Goal: Information Seeking & Learning: Compare options

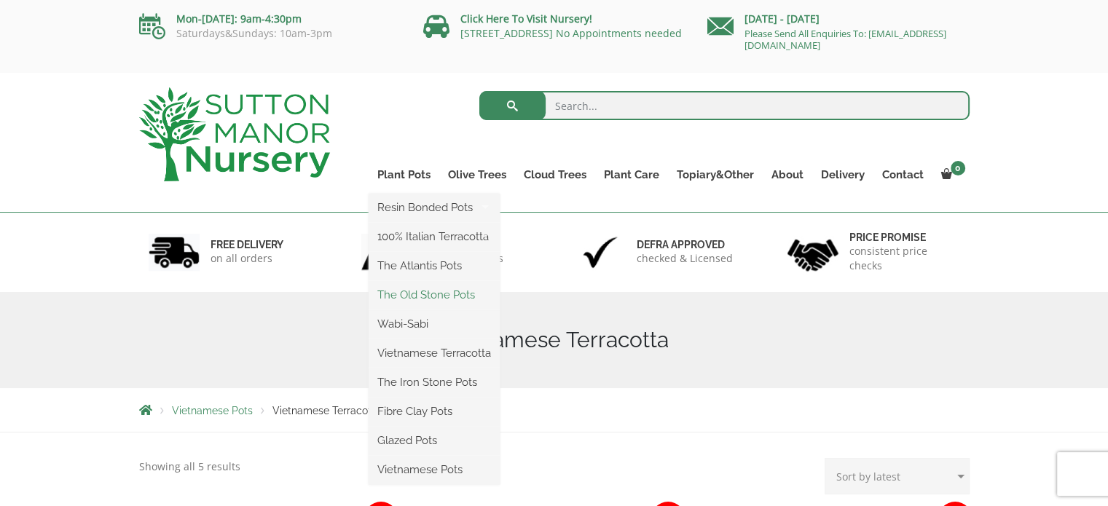
click at [441, 288] on link "The Old Stone Pots" at bounding box center [433, 295] width 131 height 22
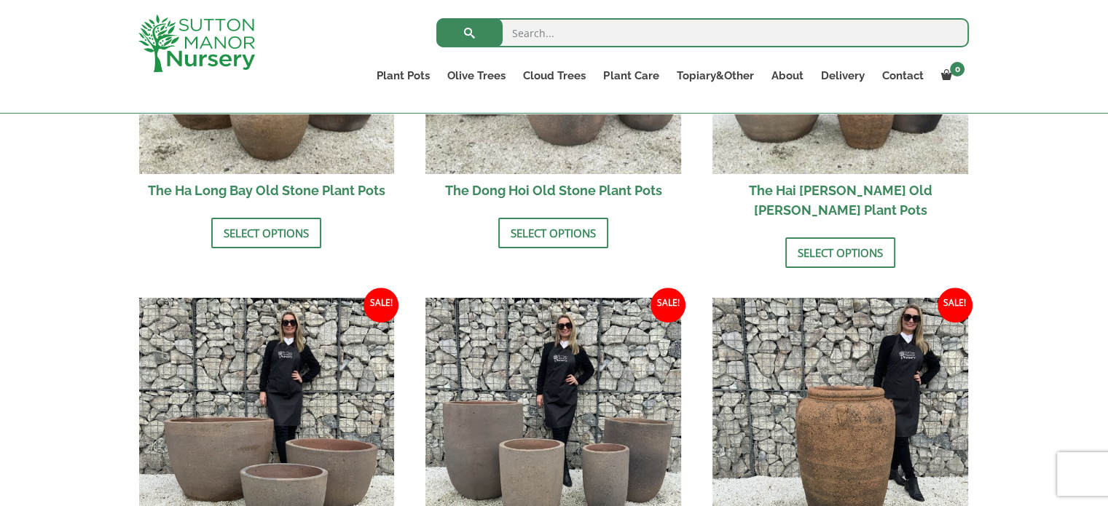
scroll to position [839, 0]
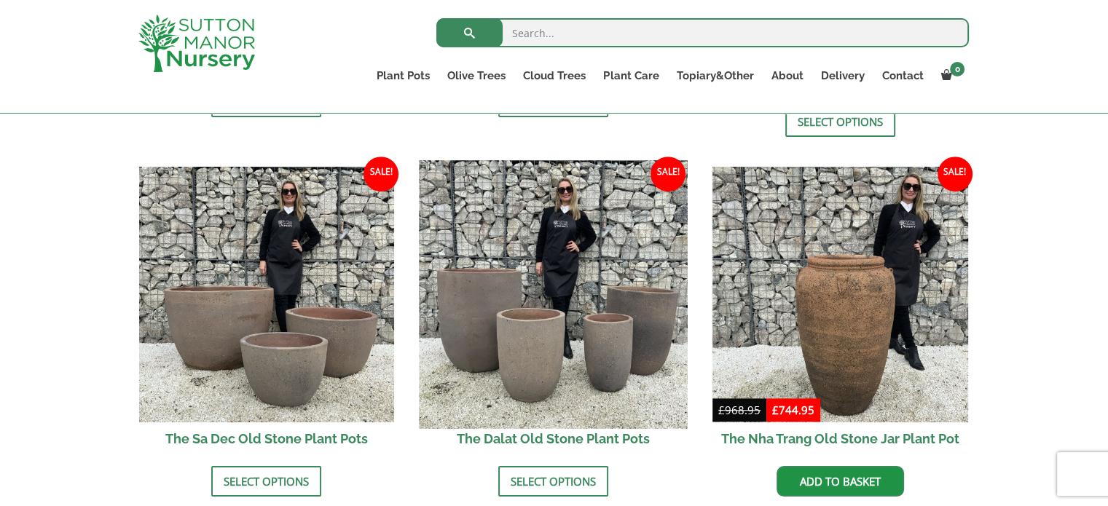
click at [484, 305] on img at bounding box center [553, 295] width 268 height 268
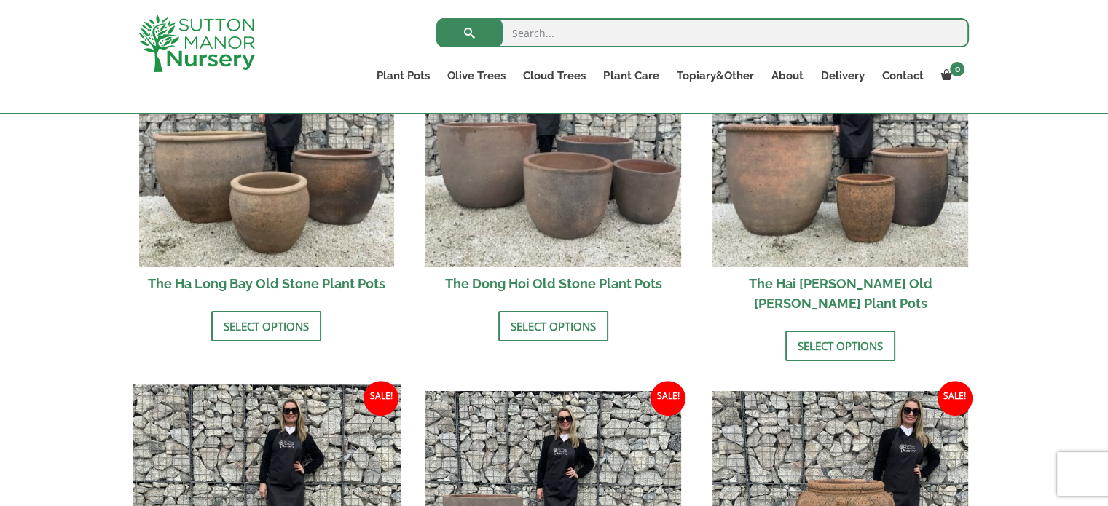
scroll to position [501, 0]
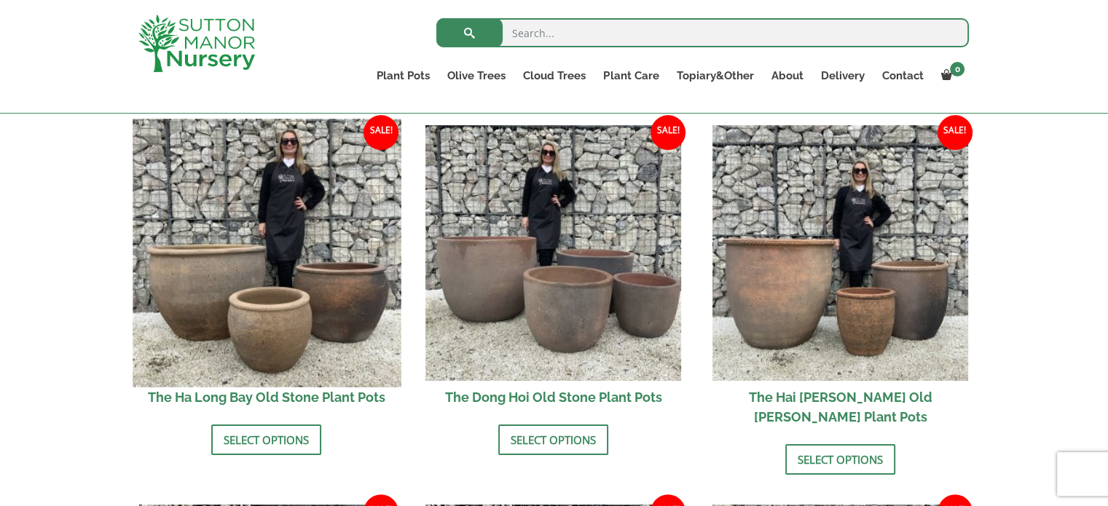
click at [246, 262] on img at bounding box center [267, 253] width 268 height 268
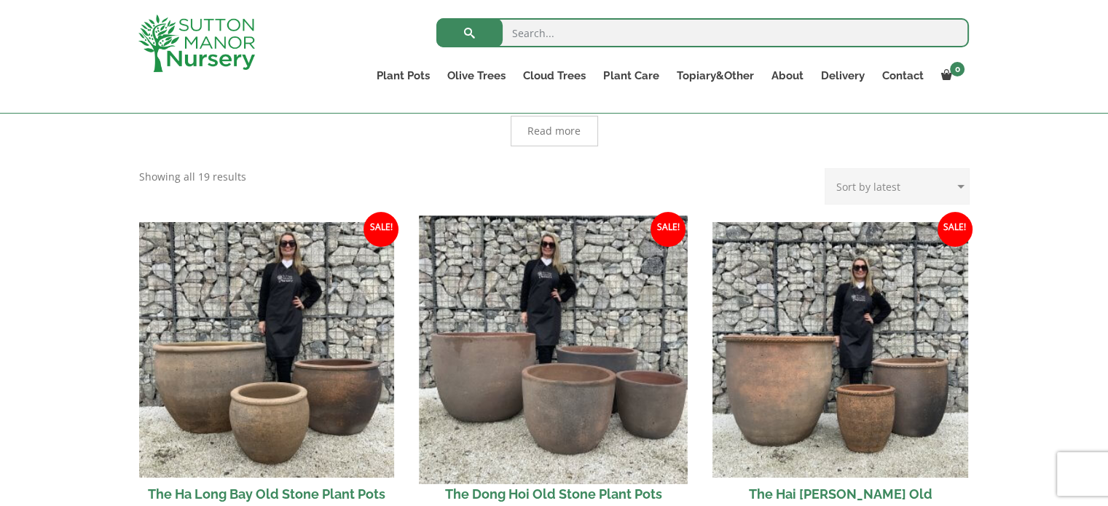
scroll to position [251, 0]
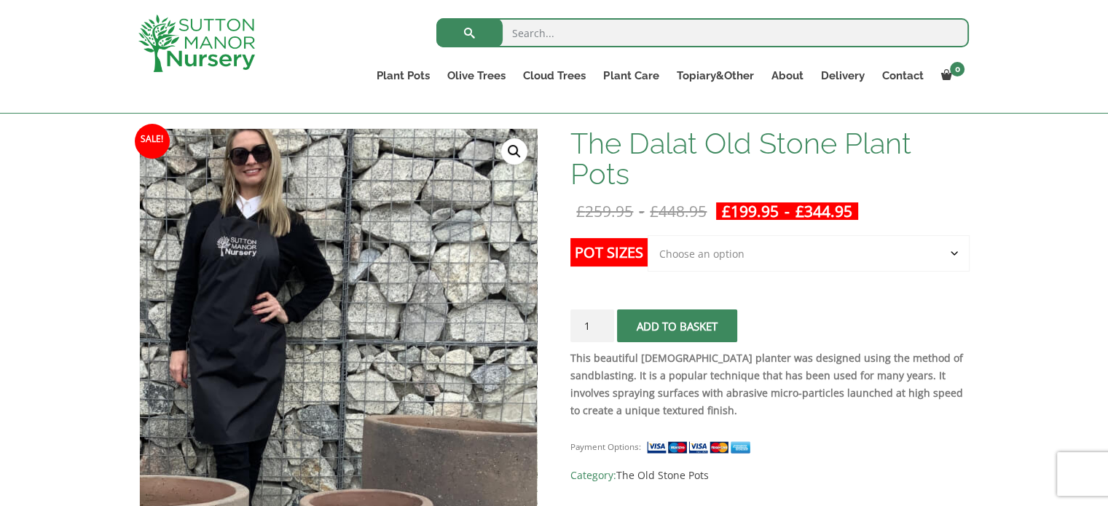
scroll to position [209, 0]
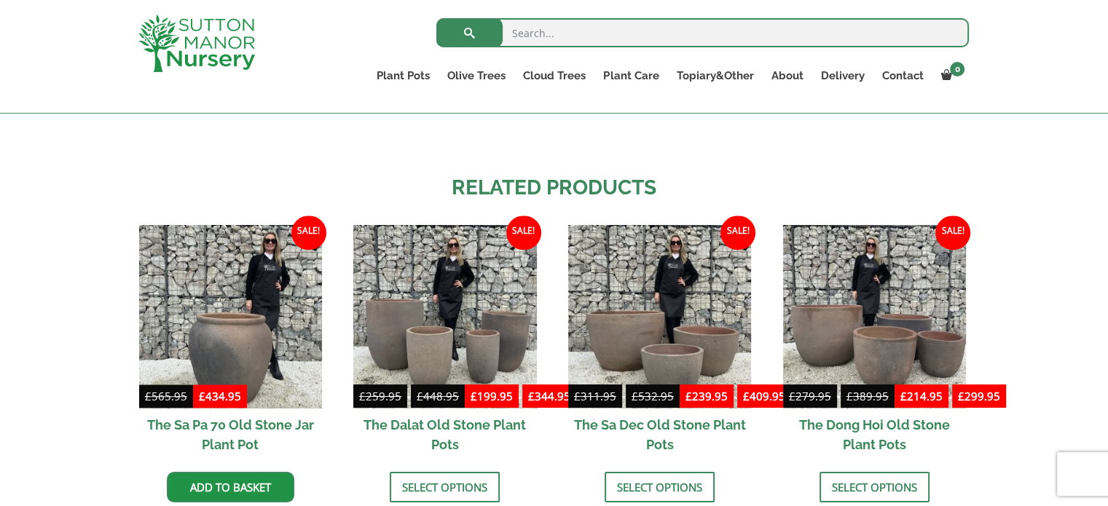
scroll to position [1468, 0]
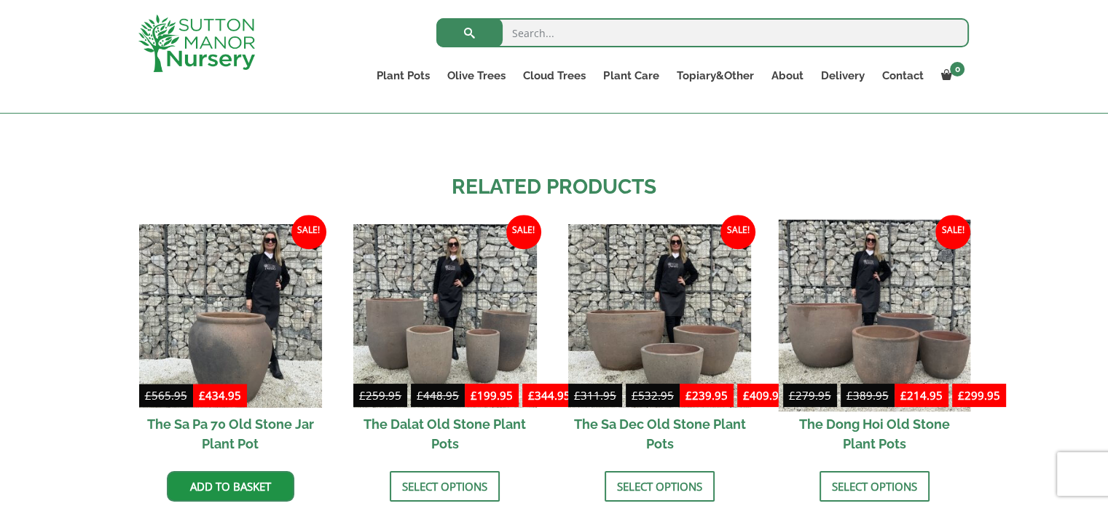
click at [879, 342] on img at bounding box center [874, 316] width 192 height 192
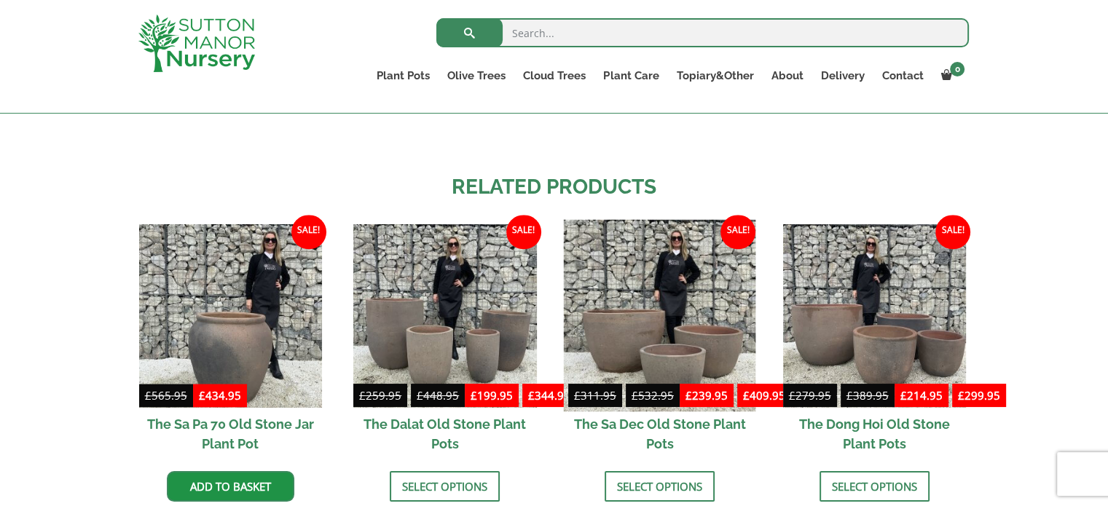
click at [644, 322] on img at bounding box center [660, 316] width 192 height 192
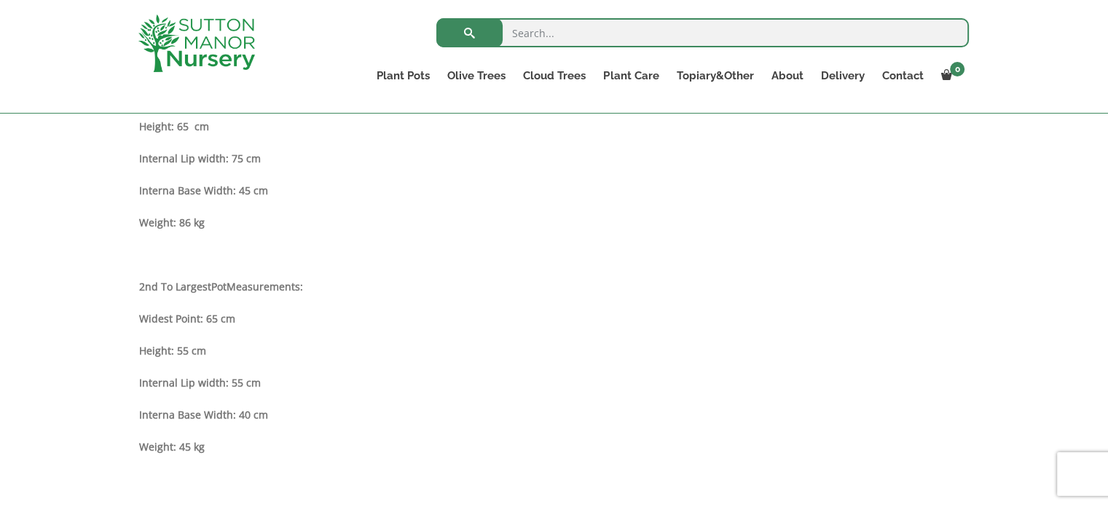
scroll to position [894, 0]
click at [524, 267] on div "Description Please note that these pots are individually handmade which allows …" at bounding box center [554, 352] width 830 height 747
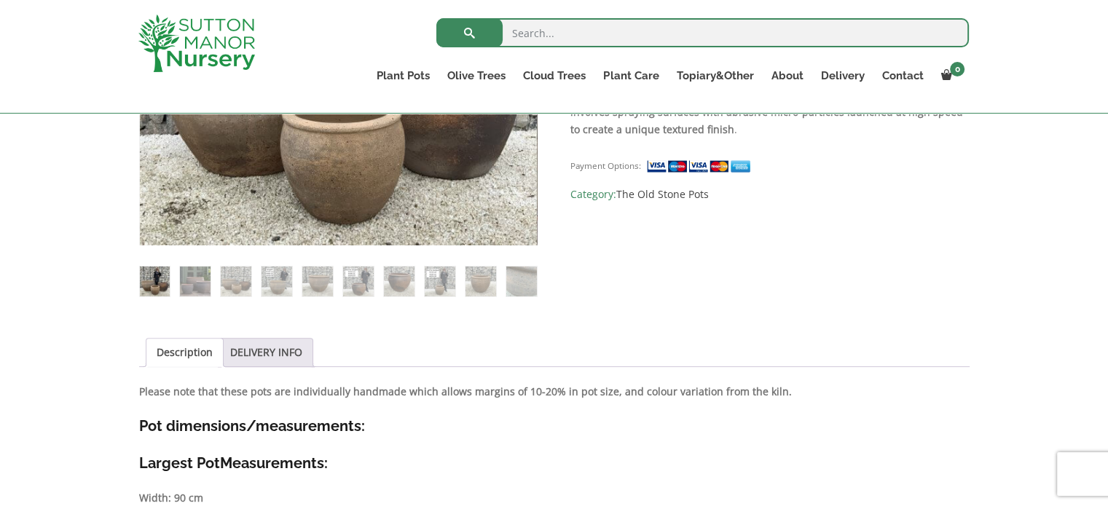
scroll to position [312, 0]
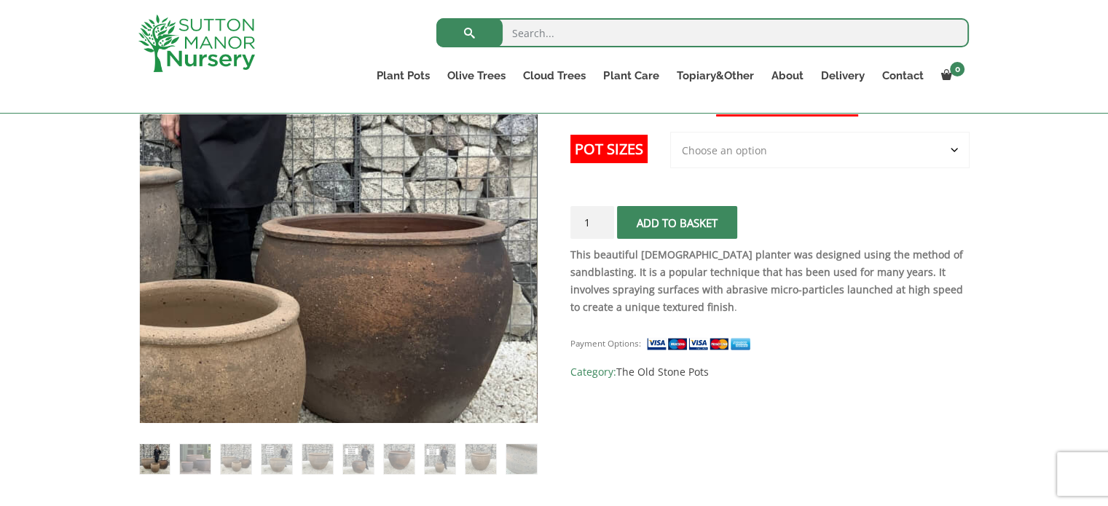
click at [524, 267] on img at bounding box center [183, 188] width 728 height 728
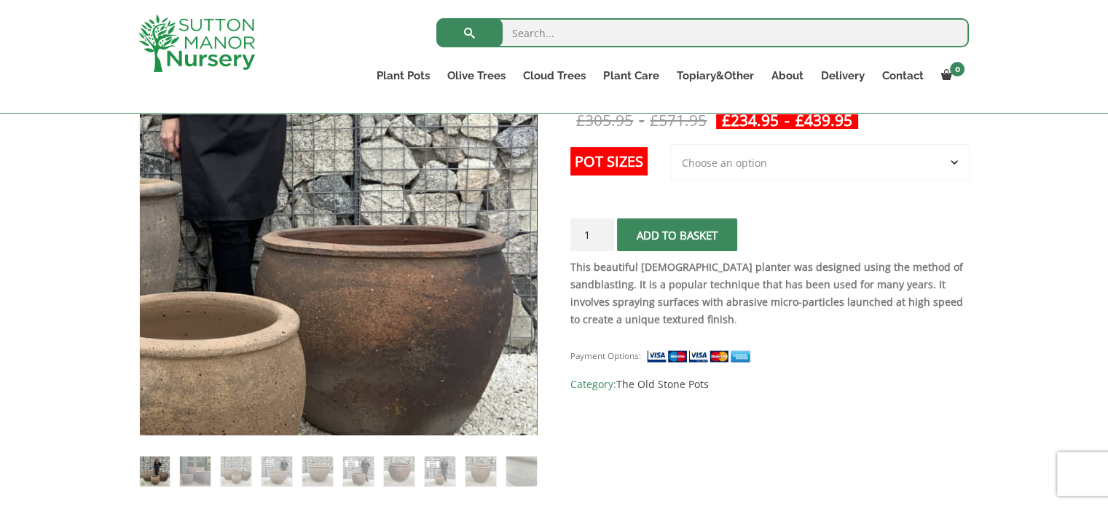
scroll to position [299, 0]
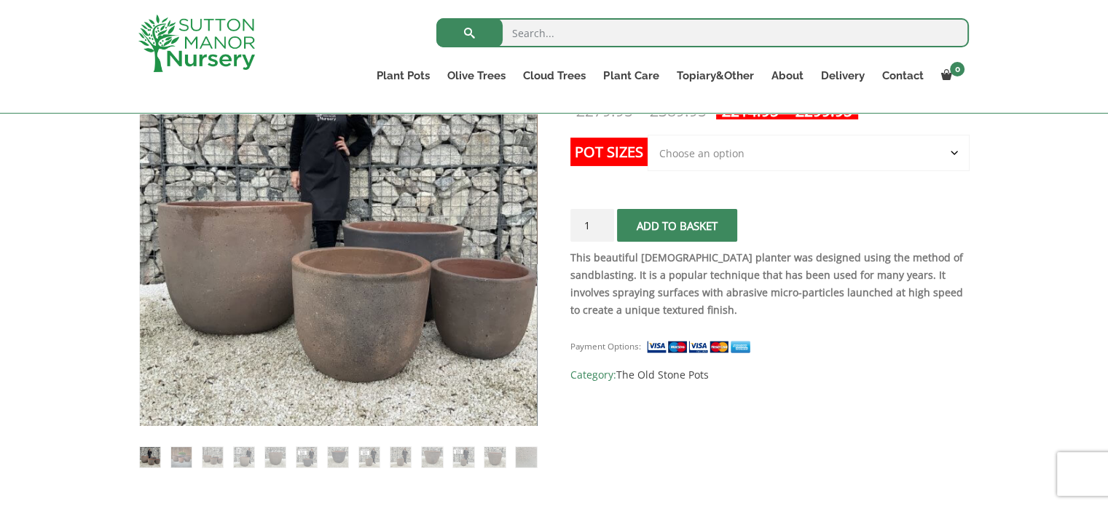
scroll to position [218, 0]
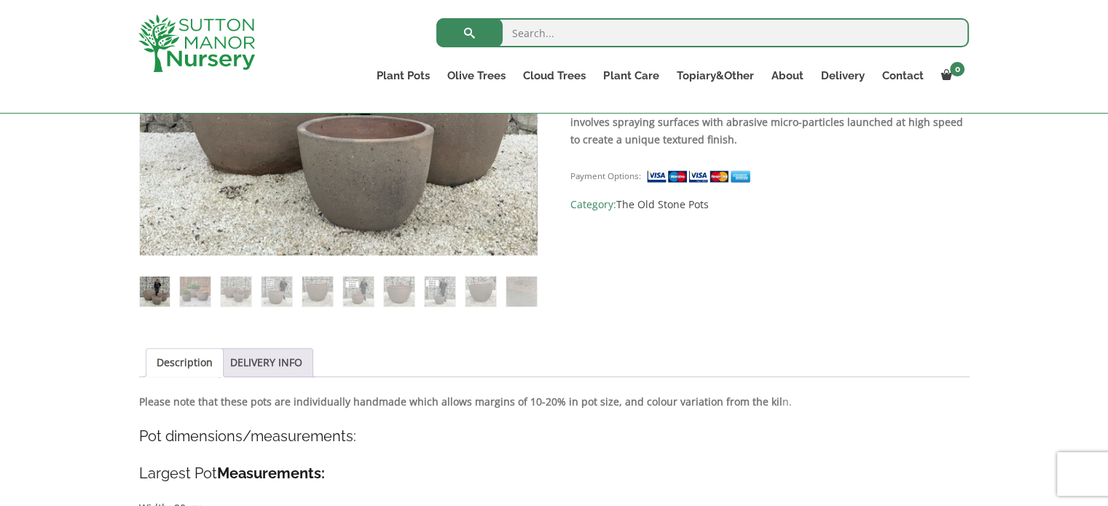
scroll to position [296, 0]
